Goal: Task Accomplishment & Management: Manage account settings

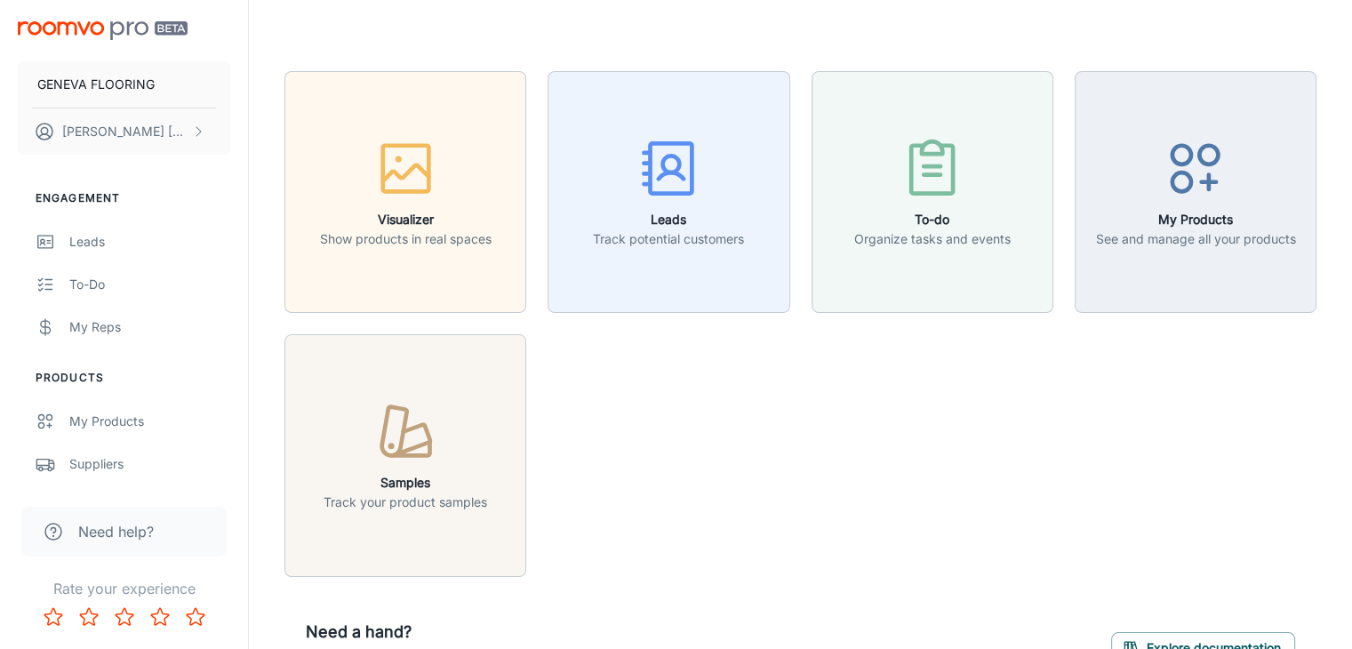
click at [698, 452] on div "Visualizer Show products in real spaces Leads Track potential customers To-do O…" at bounding box center [789, 313] width 1053 height 527
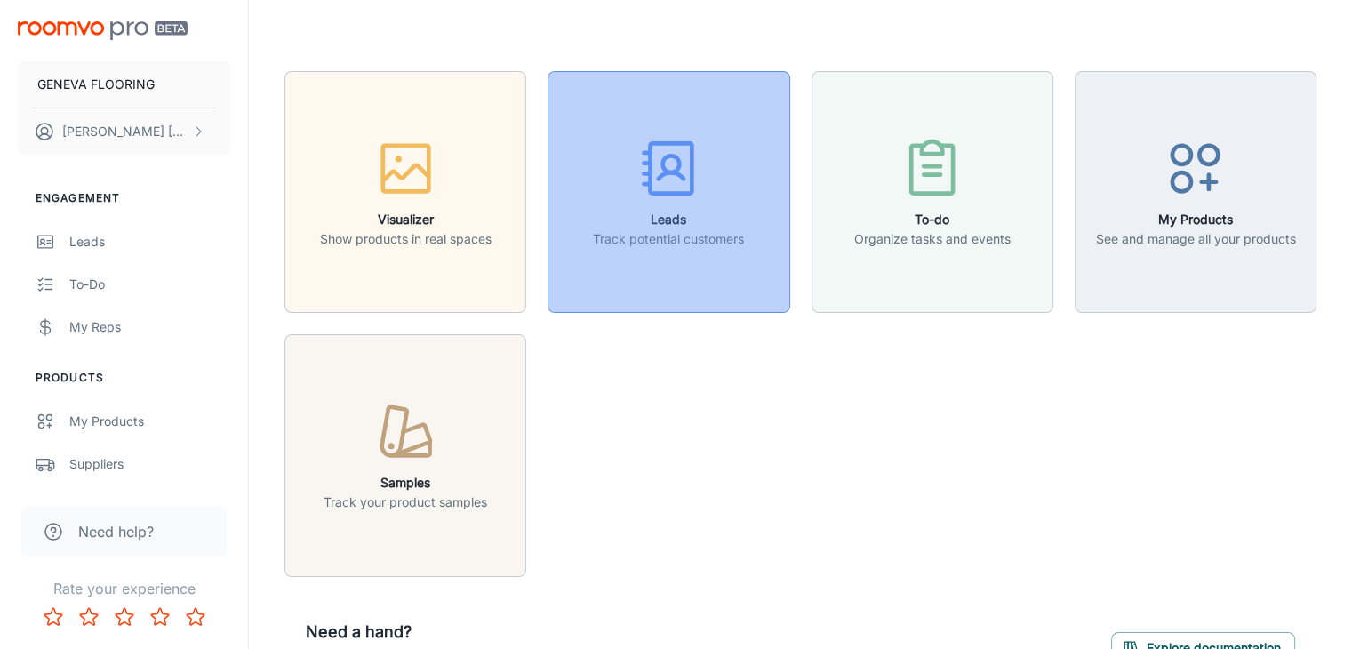
click at [708, 132] on button "Leads Track potential customers" at bounding box center [669, 192] width 242 height 242
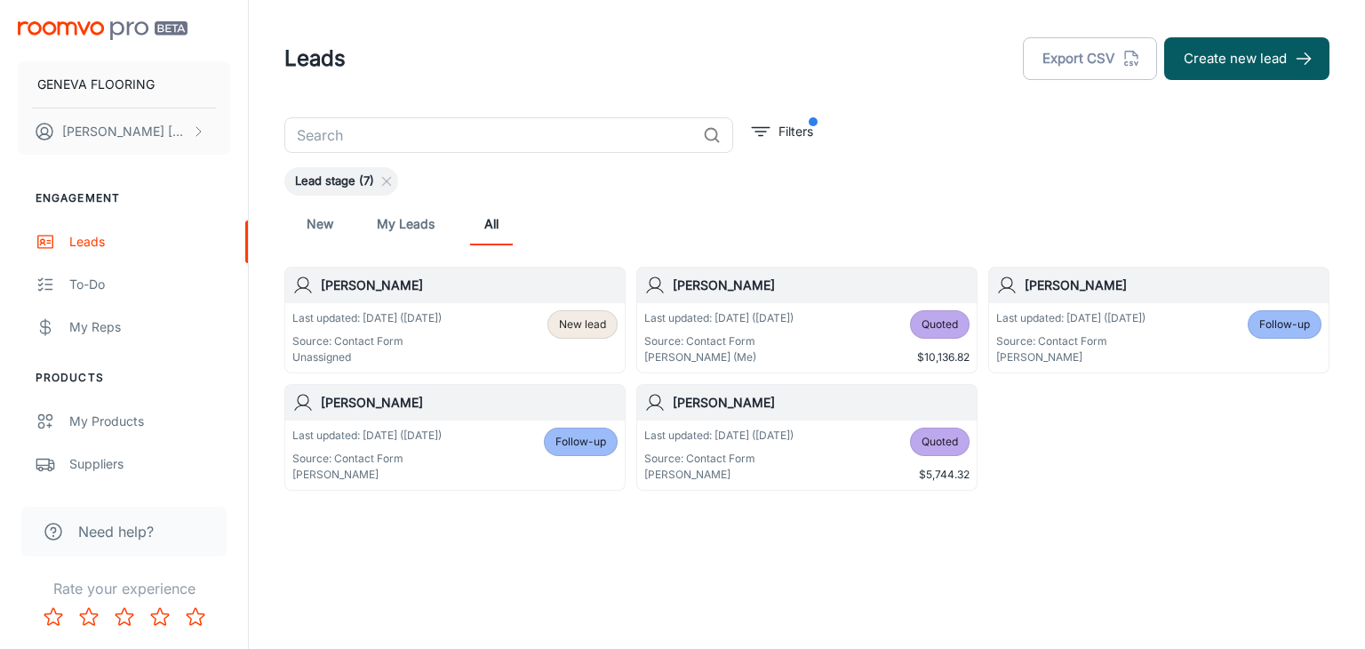
click at [456, 332] on div "Last updated: [DATE] ([DATE]) Source: Contact Form Unassigned New lead" at bounding box center [454, 337] width 325 height 55
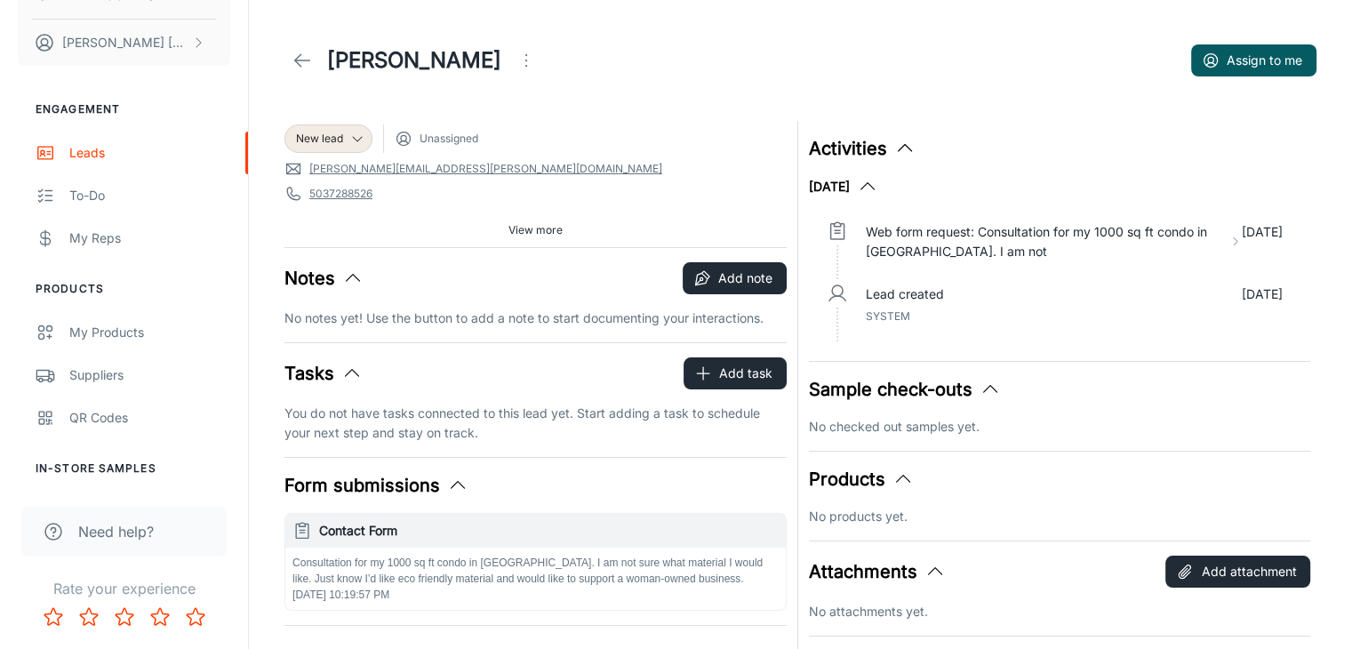
click at [295, 52] on icon at bounding box center [302, 60] width 21 height 21
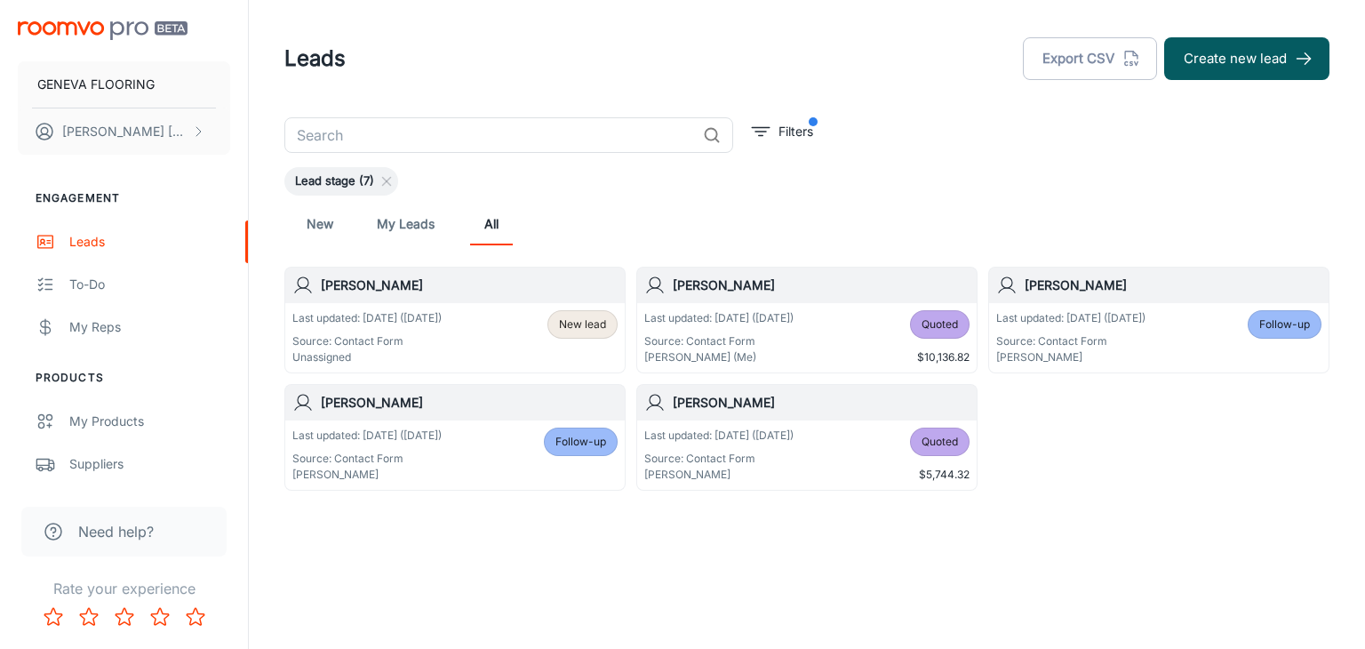
click at [774, 210] on div "New My Leads All" at bounding box center [807, 224] width 1017 height 43
click at [573, 214] on div "New My Leads All" at bounding box center [807, 224] width 1017 height 43
click at [398, 55] on div "Leads Export CSV Create new lead" at bounding box center [806, 59] width 1045 height 46
click at [552, 48] on div "Leads Export CSV Create new lead" at bounding box center [806, 59] width 1045 height 46
click at [918, 153] on div "​ Filters Lead stage (7) New My Leads All [PERSON_NAME] Last updated: [DATE] ([…" at bounding box center [807, 303] width 1088 height 373
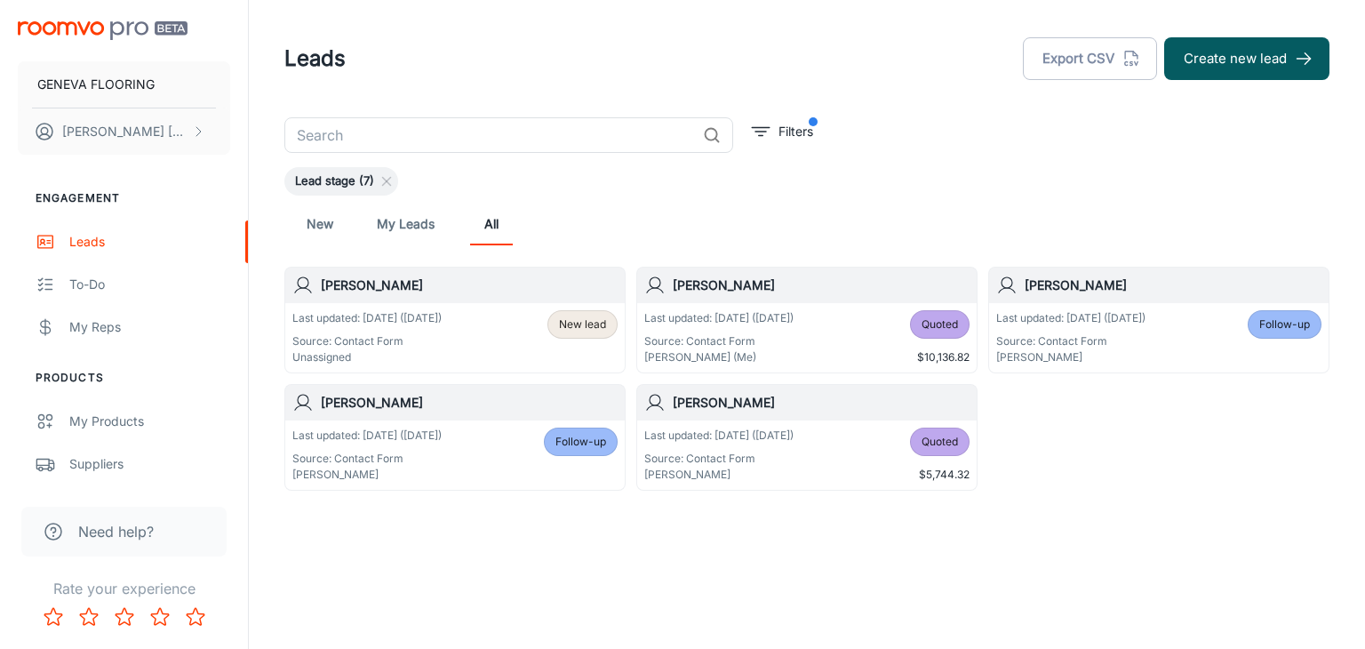
click at [353, 285] on h6 "[PERSON_NAME]" at bounding box center [469, 286] width 297 height 20
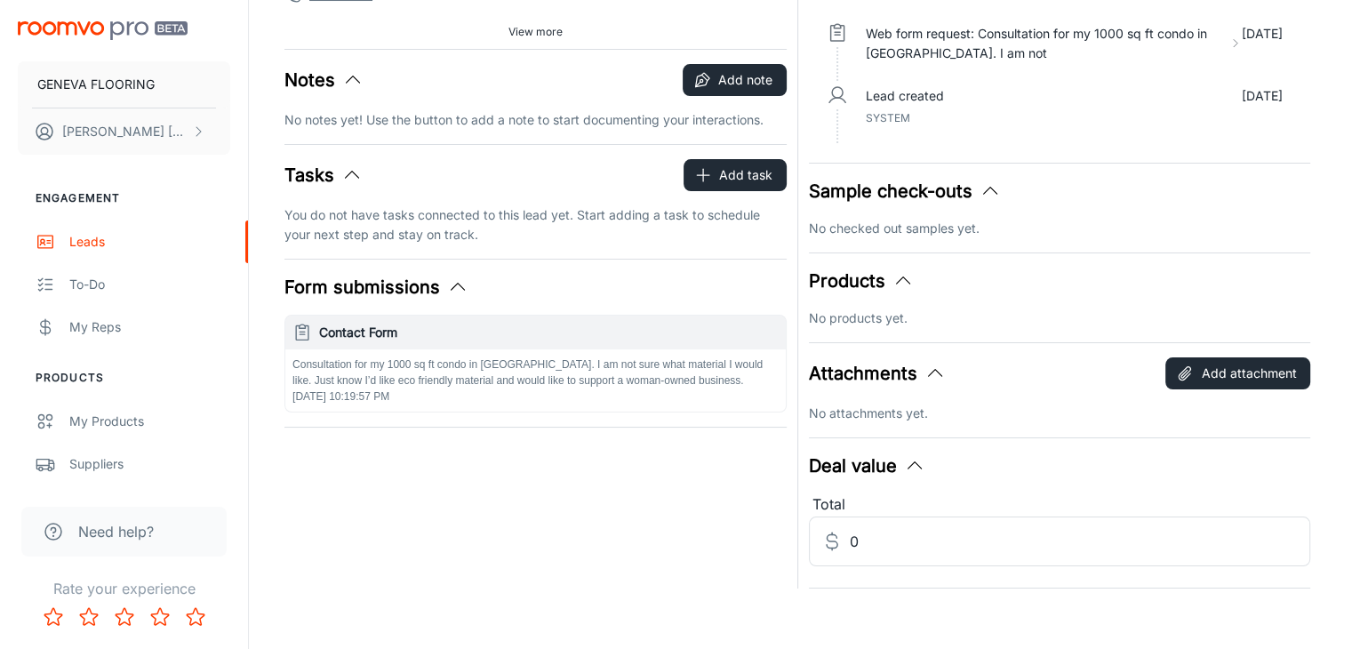
scroll to position [208, 0]
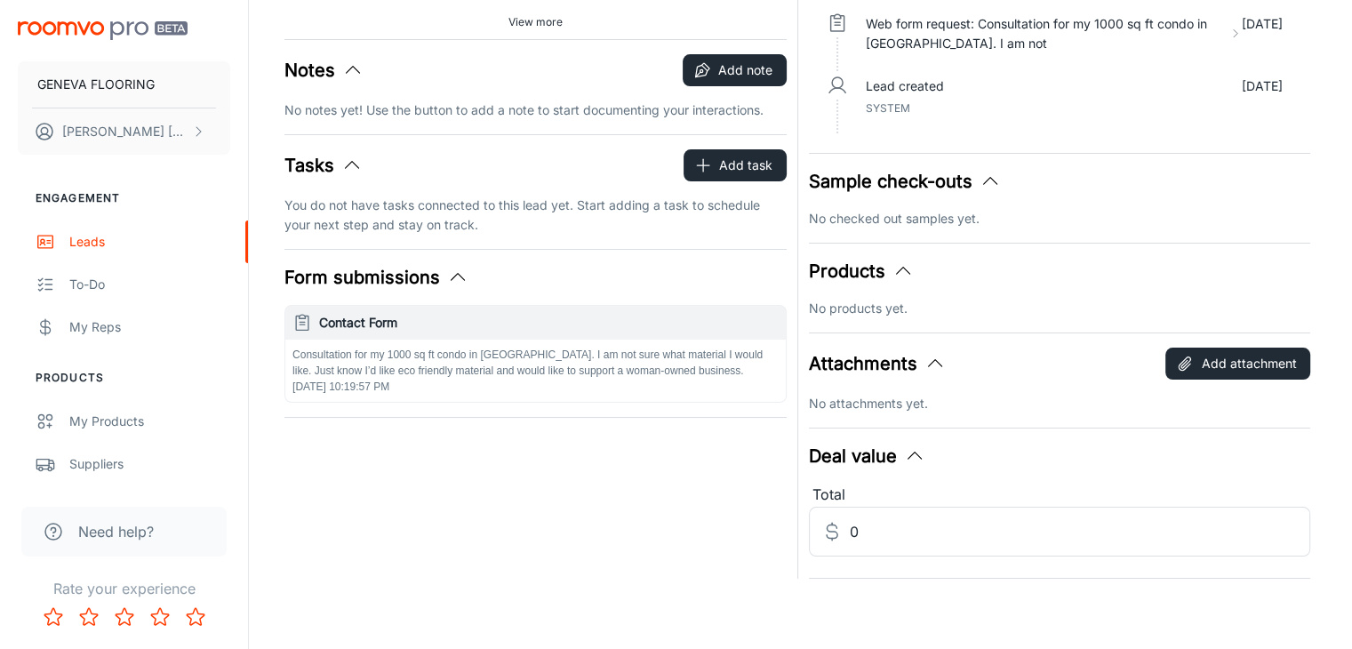
click at [657, 473] on div "New lead Unassigned [PERSON_NAME][EMAIL_ADDRESS][PERSON_NAME][DOMAIN_NAME] 5037…" at bounding box center [530, 240] width 513 height 677
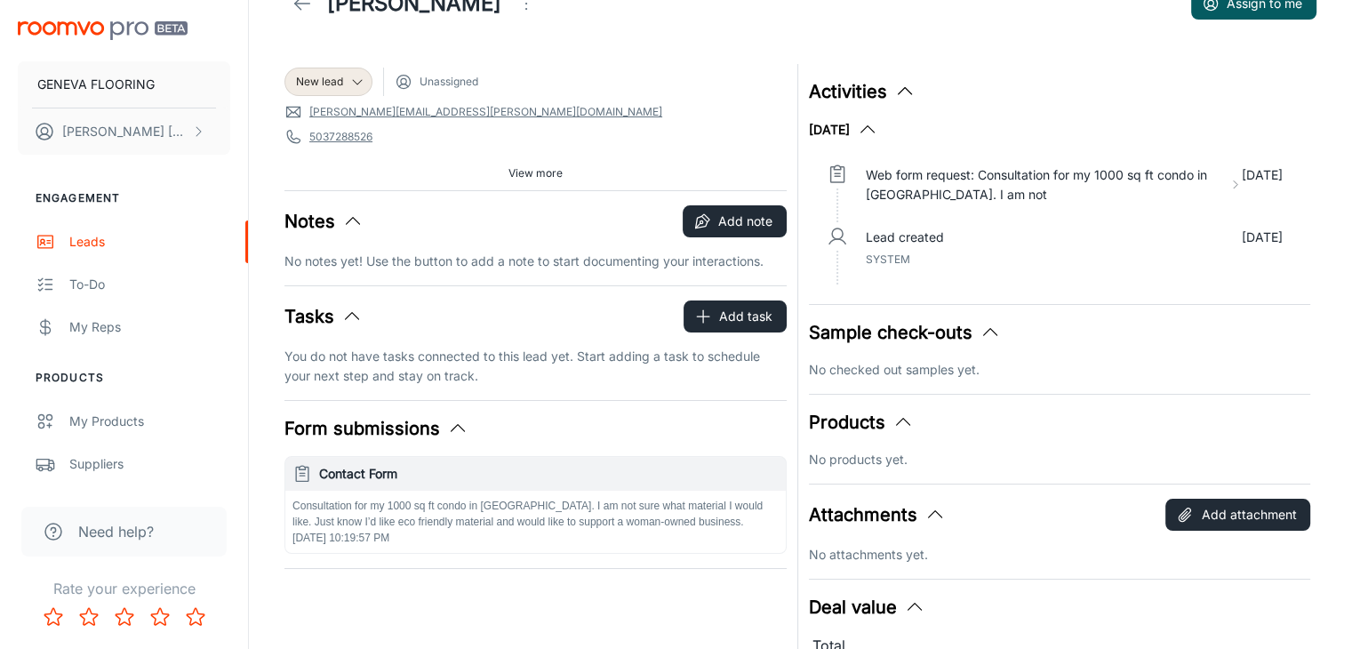
scroll to position [0, 0]
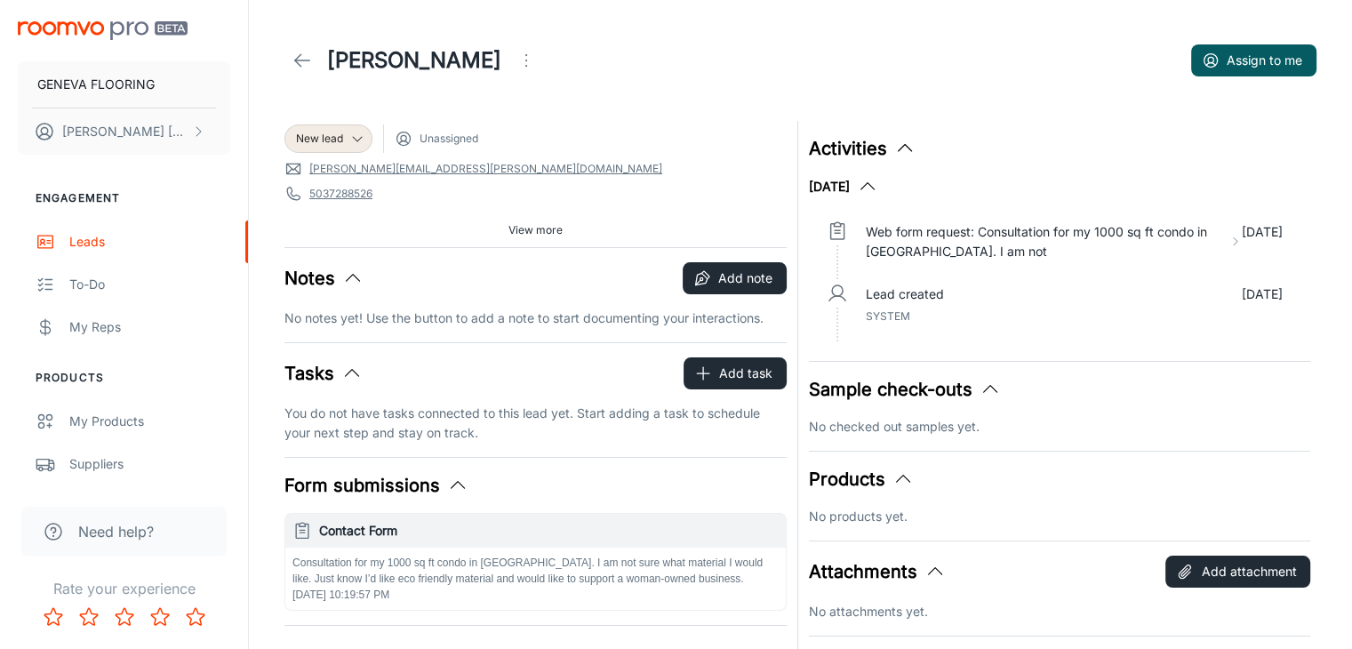
click at [312, 60] on icon at bounding box center [302, 60] width 21 height 21
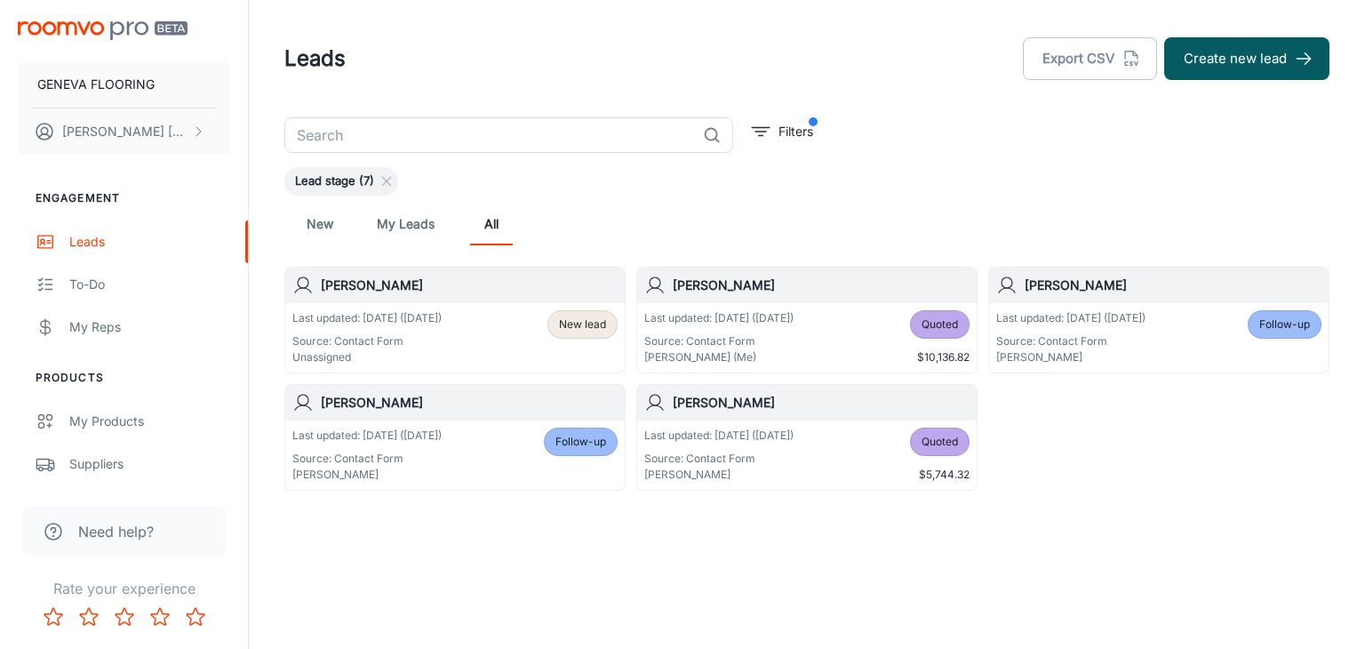
click at [702, 180] on div "Lead stage (7)" at bounding box center [806, 181] width 1045 height 28
click at [928, 189] on div "Lead stage (7)" at bounding box center [806, 181] width 1045 height 28
drag, startPoint x: 433, startPoint y: 78, endPoint x: 336, endPoint y: 22, distance: 111.9
click at [430, 78] on div "Leads Export CSV Create new lead" at bounding box center [806, 59] width 1045 height 46
click at [773, 176] on div "Lead stage (7)" at bounding box center [806, 181] width 1045 height 28
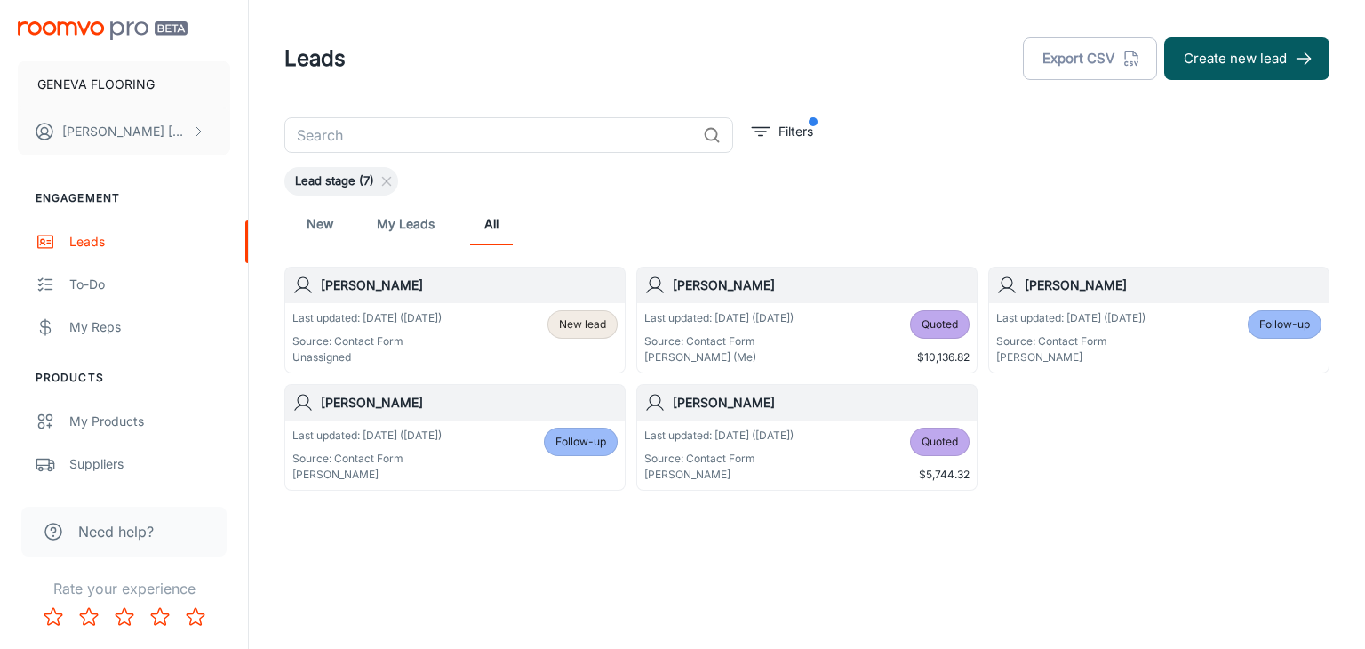
click at [722, 76] on div "Leads Export CSV Create new lead" at bounding box center [806, 59] width 1045 height 46
click at [733, 200] on div "New My Leads All" at bounding box center [806, 224] width 1045 height 57
click at [399, 324] on p "Last updated: [DATE] ([DATE])" at bounding box center [366, 318] width 149 height 16
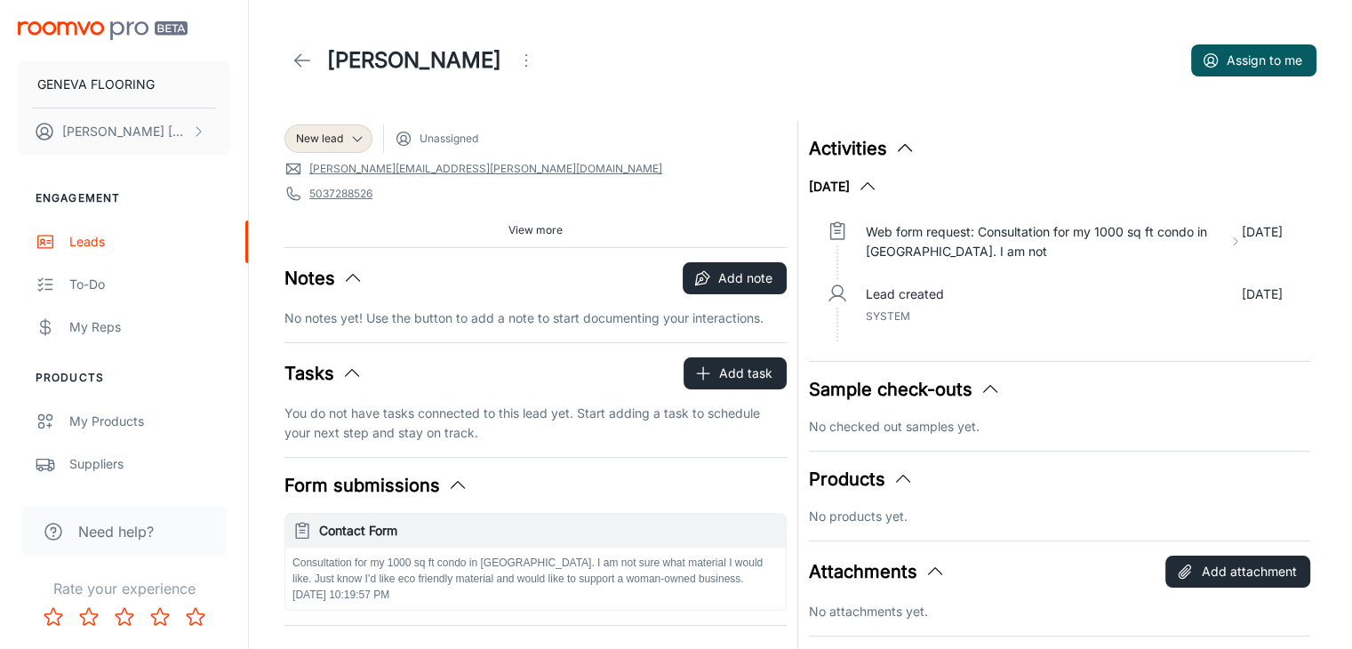
click at [697, 61] on div "[PERSON_NAME] Assign to me" at bounding box center [800, 61] width 1032 height 50
click at [608, 122] on div "New lead Unassigned [PERSON_NAME][EMAIL_ADDRESS][PERSON_NAME][DOMAIN_NAME] 5037…" at bounding box center [535, 184] width 502 height 126
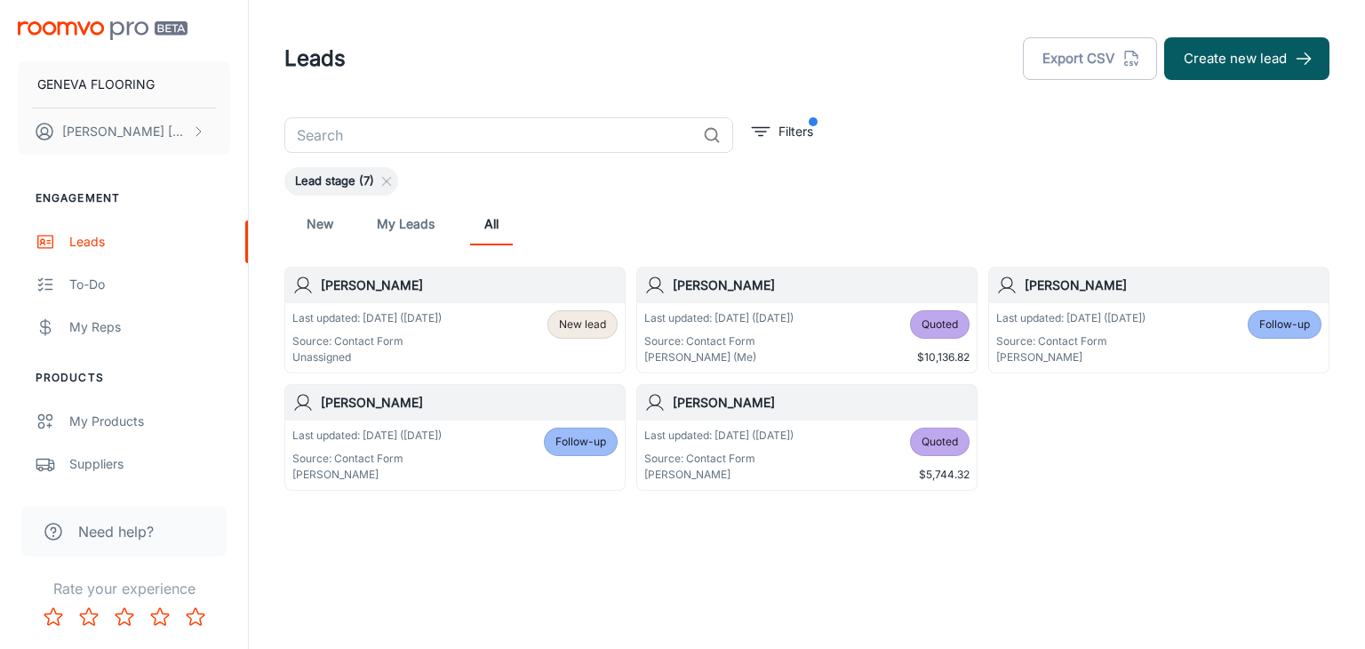
click at [500, 62] on div "Leads Export CSV Create new lead" at bounding box center [806, 59] width 1045 height 46
click at [505, 324] on div "Last updated: [DATE] ([DATE]) Source: Contact Form Unassigned New lead" at bounding box center [454, 337] width 325 height 55
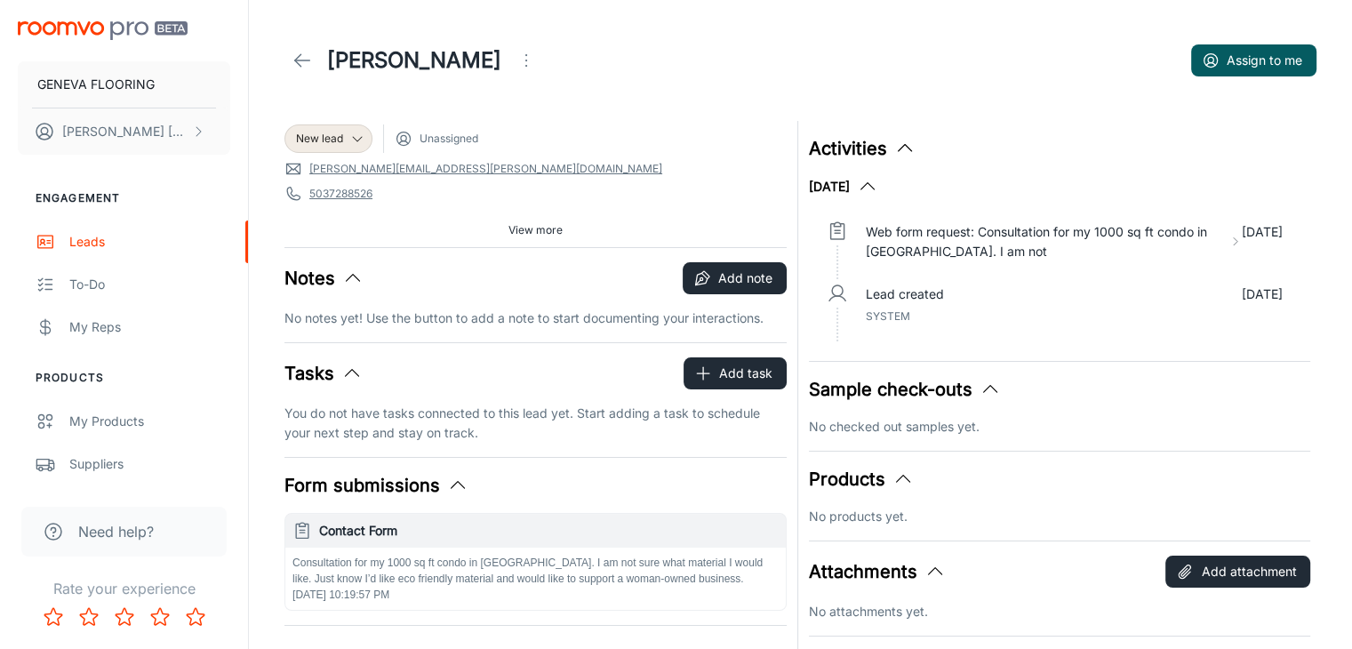
click at [632, 87] on header "[PERSON_NAME] Assign to me" at bounding box center [800, 60] width 1075 height 121
click at [110, 238] on div "Leads" at bounding box center [149, 242] width 161 height 20
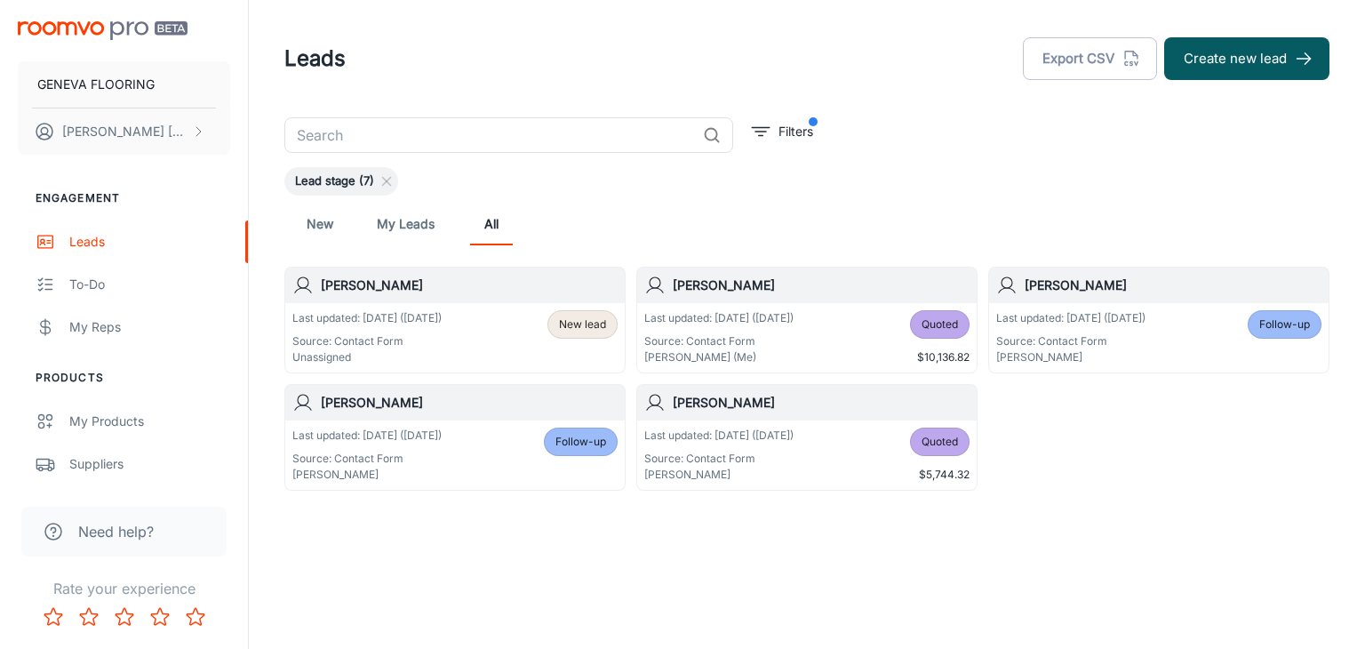
click at [535, 58] on div "Leads Export CSV Create new lead" at bounding box center [806, 59] width 1045 height 46
click at [626, 244] on div "New My Leads All" at bounding box center [807, 224] width 1017 height 43
click at [380, 180] on icon at bounding box center [387, 181] width 14 height 14
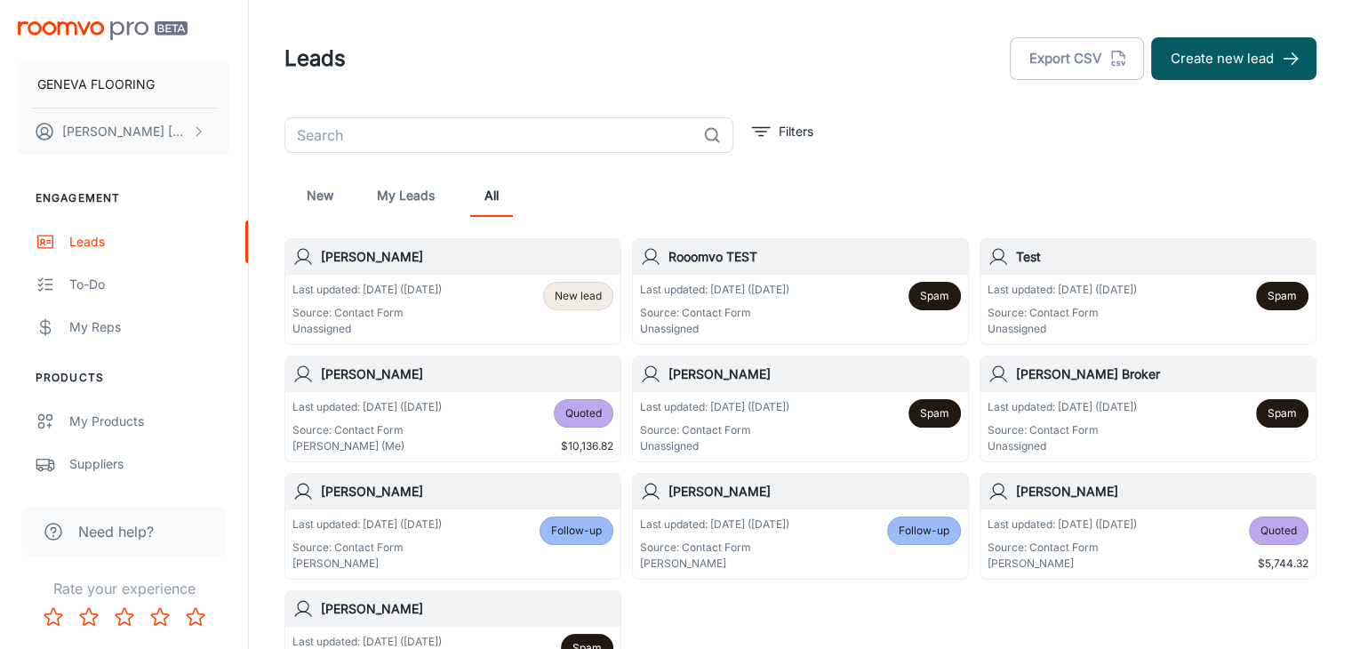
click at [770, 188] on div "New My Leads All" at bounding box center [801, 195] width 1004 height 43
click at [362, 300] on div "Last updated: [DATE] ([DATE]) Source: Contact Form Unassigned" at bounding box center [366, 309] width 149 height 55
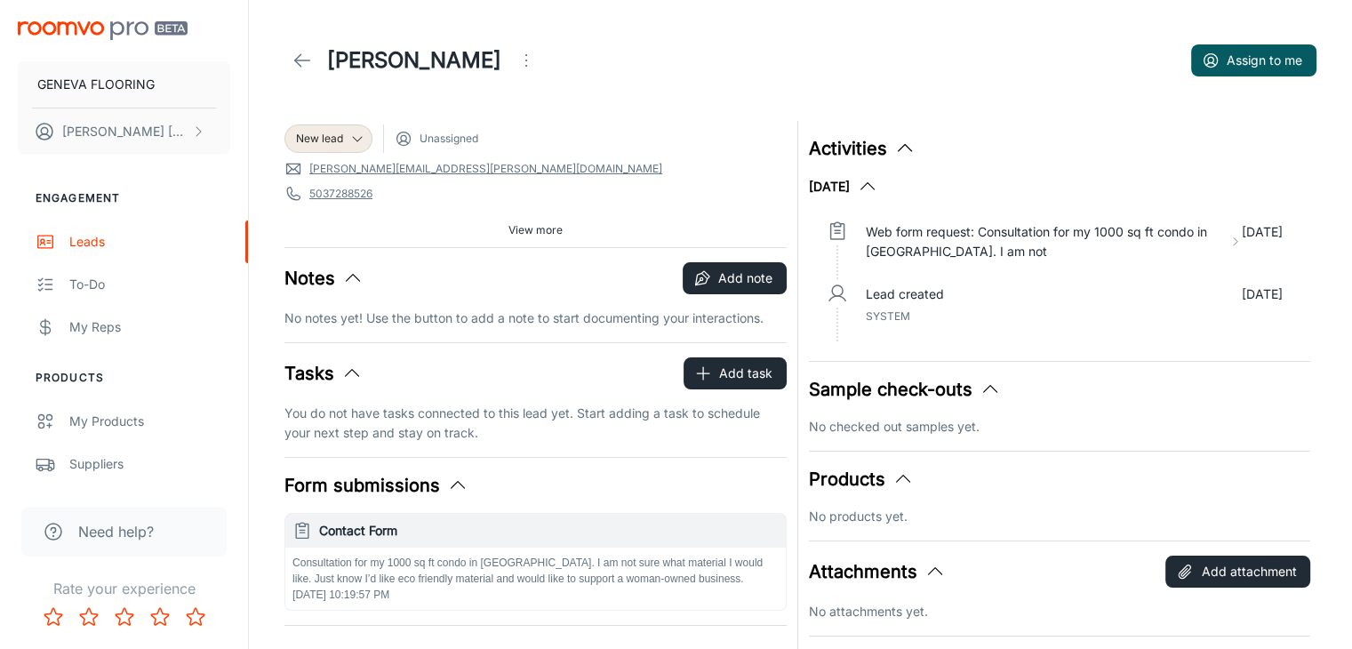
click at [771, 84] on div "[PERSON_NAME] Assign to me" at bounding box center [800, 61] width 1032 height 50
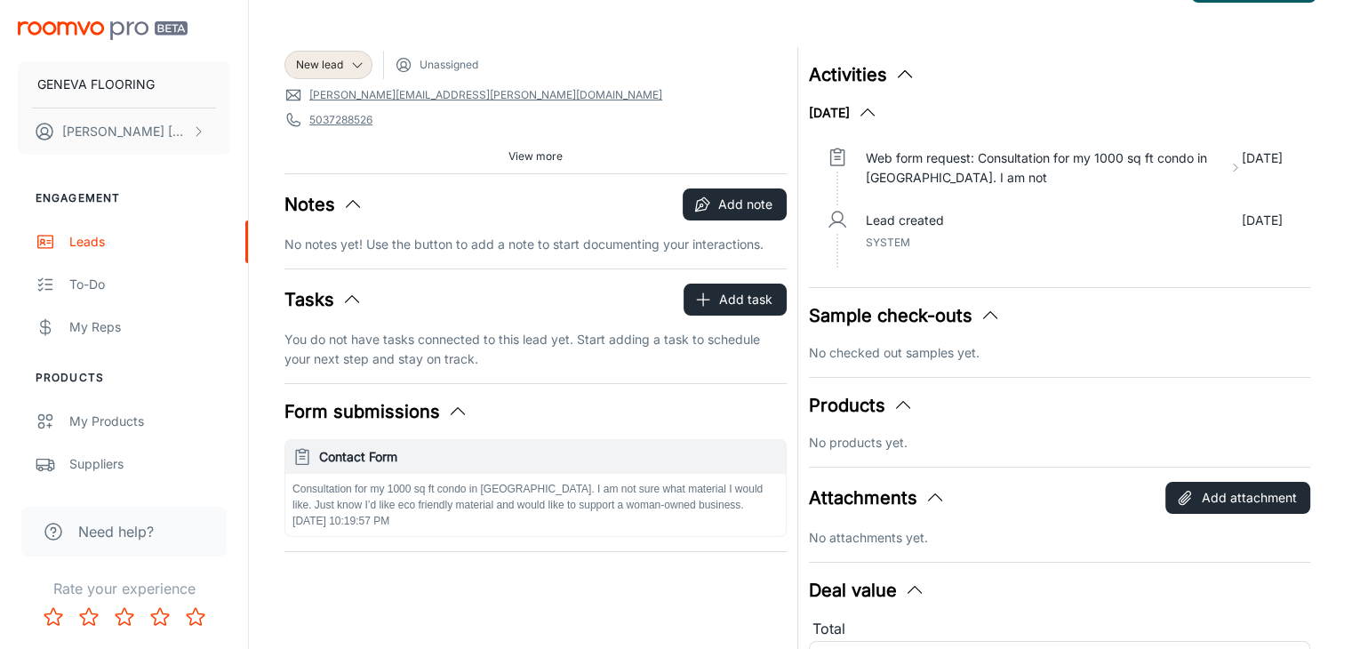
scroll to position [30, 0]
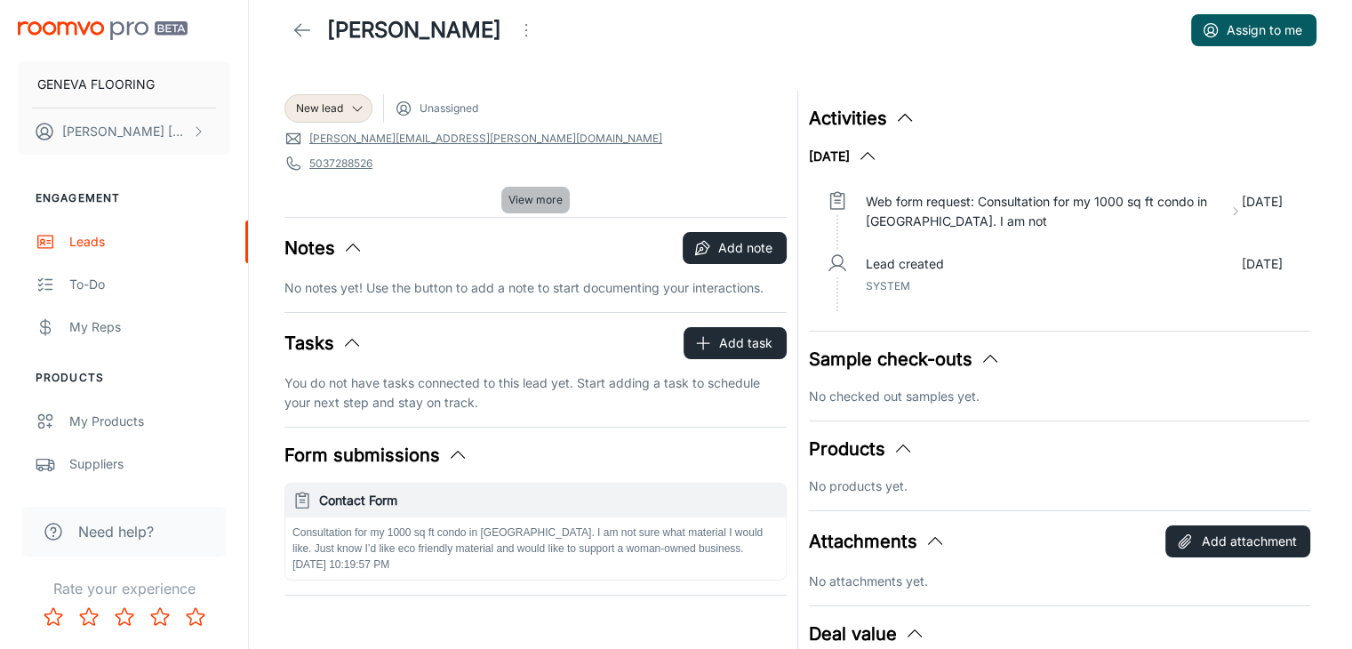
click at [544, 202] on span "View more" at bounding box center [536, 200] width 54 height 16
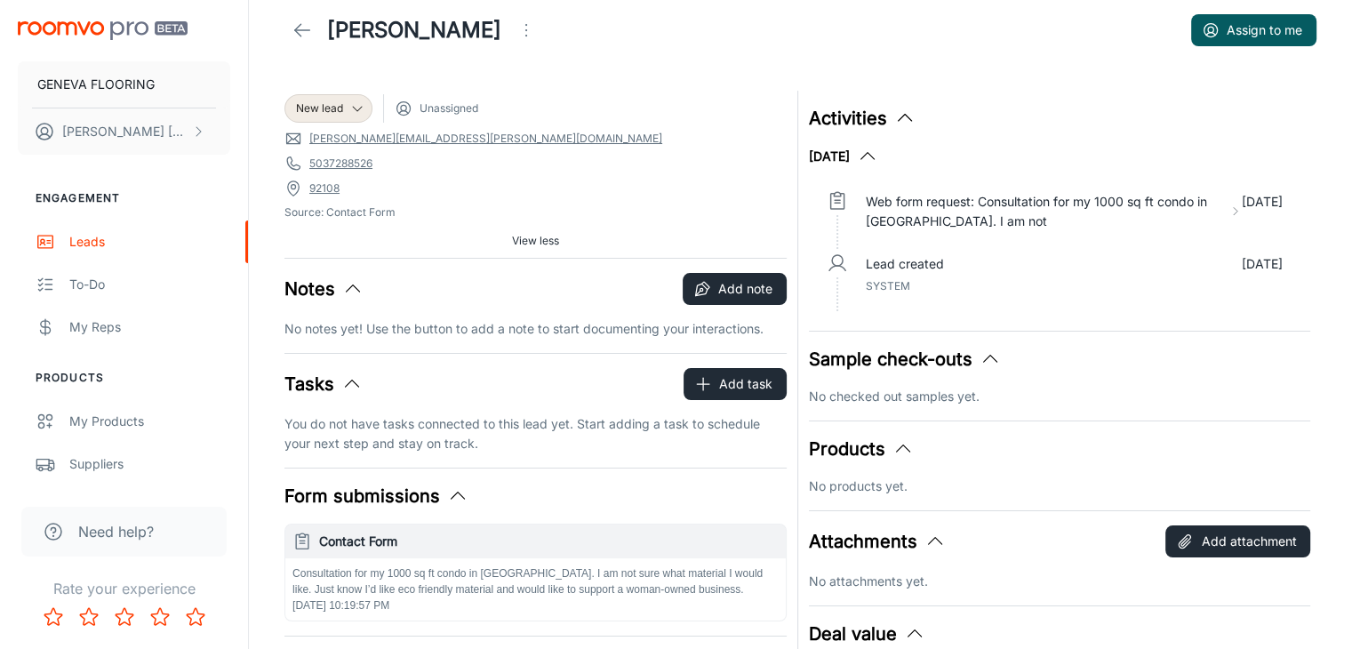
click at [298, 31] on icon at bounding box center [302, 30] width 21 height 21
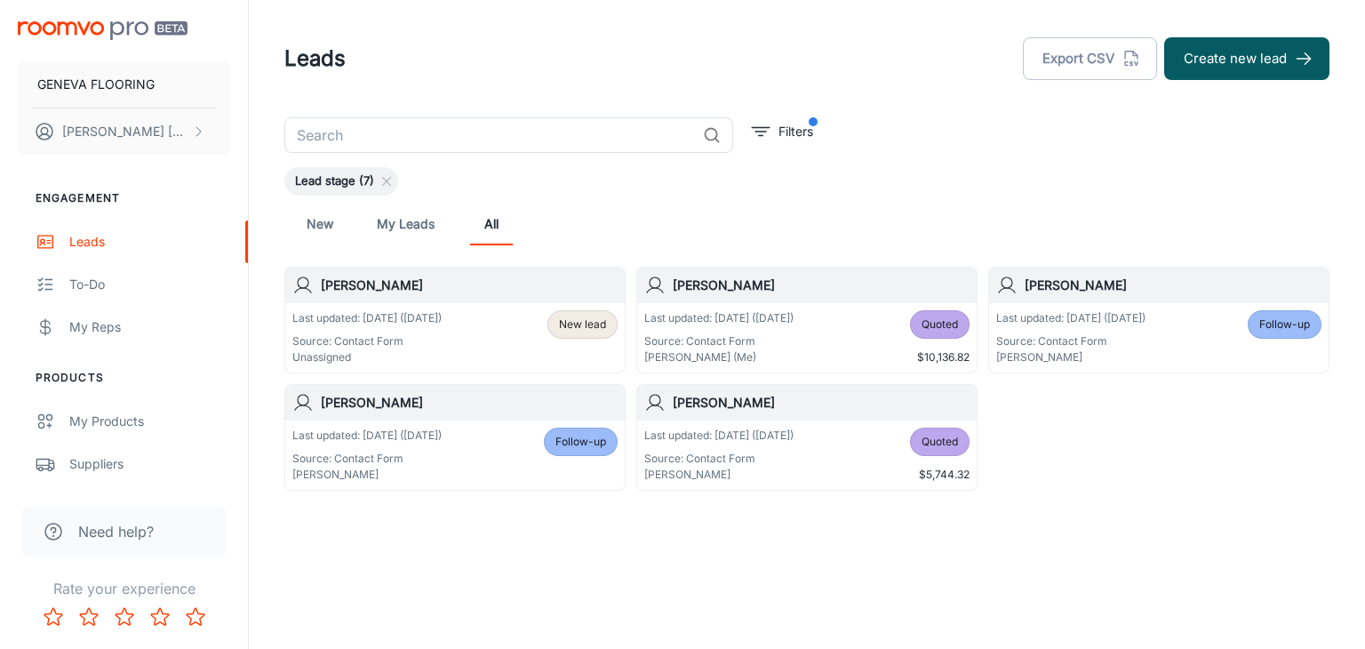
click at [816, 233] on div "New My Leads All" at bounding box center [807, 224] width 1017 height 43
click at [345, 24] on header "Leads Export CSV Create new lead" at bounding box center [807, 58] width 1088 height 117
click at [560, 52] on div "Leads Export CSV Create new lead" at bounding box center [806, 59] width 1045 height 46
click at [637, 118] on input "text" at bounding box center [490, 135] width 412 height 36
click at [627, 81] on div "Leads Export CSV Create new lead" at bounding box center [806, 59] width 1045 height 46
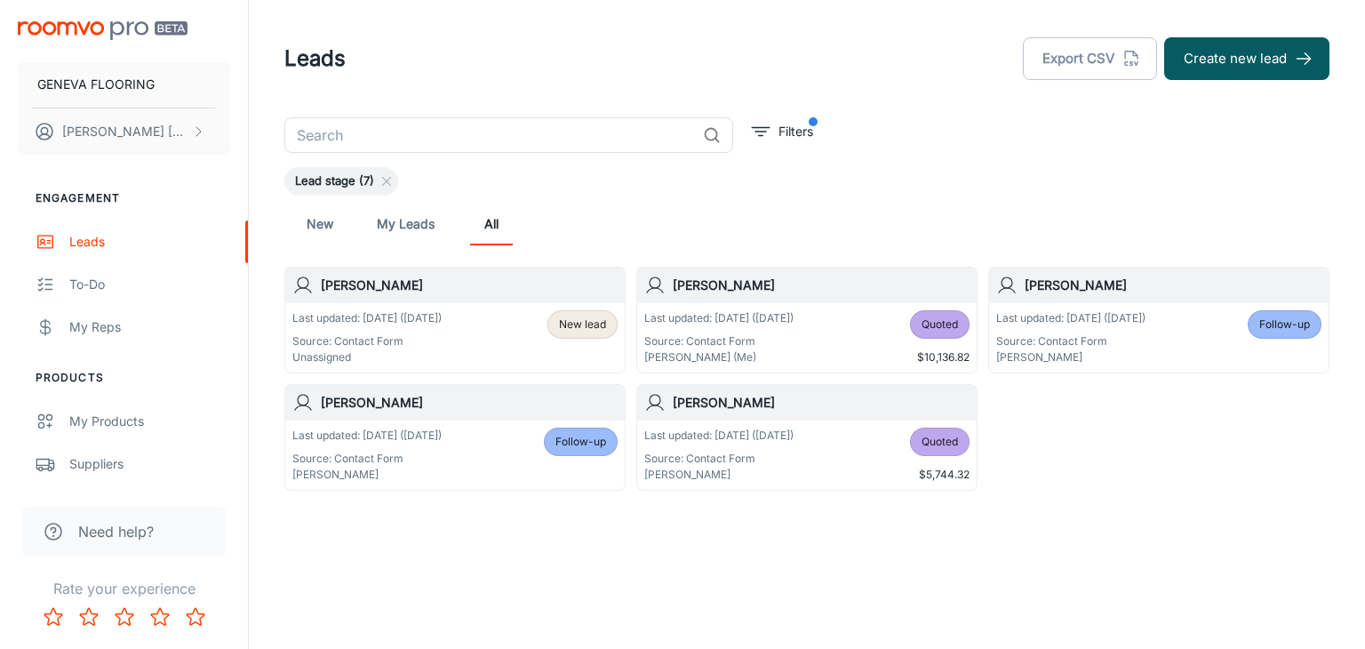
click at [604, 84] on header "Leads Export CSV Create new lead" at bounding box center [807, 58] width 1088 height 117
drag, startPoint x: 491, startPoint y: 68, endPoint x: 460, endPoint y: 12, distance: 64.1
click at [488, 65] on div "Leads Export CSV Create new lead" at bounding box center [806, 59] width 1045 height 46
click at [913, 172] on div "Lead stage (7)" at bounding box center [806, 181] width 1045 height 28
